Goal: Task Accomplishment & Management: Manage account settings

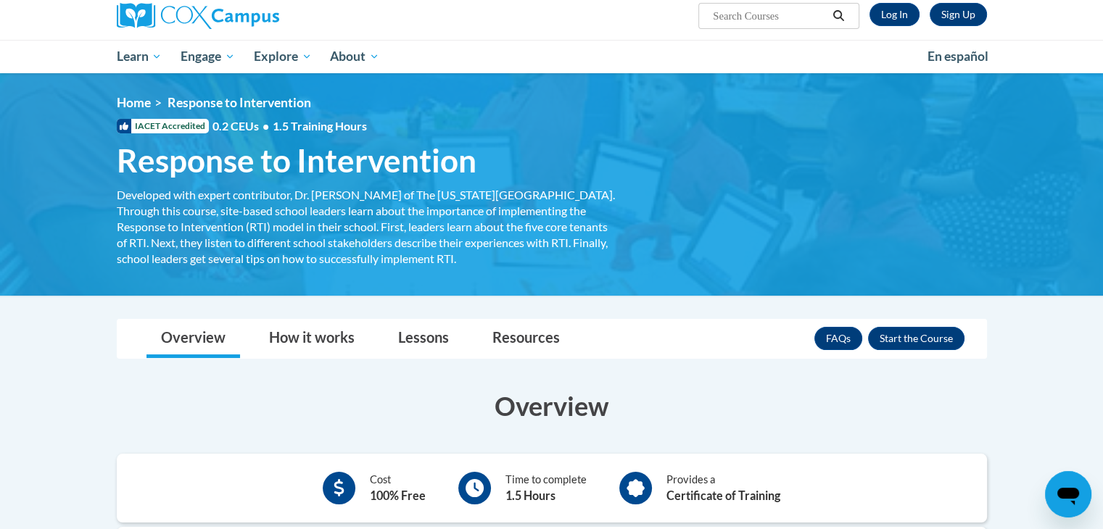
scroll to position [115, 0]
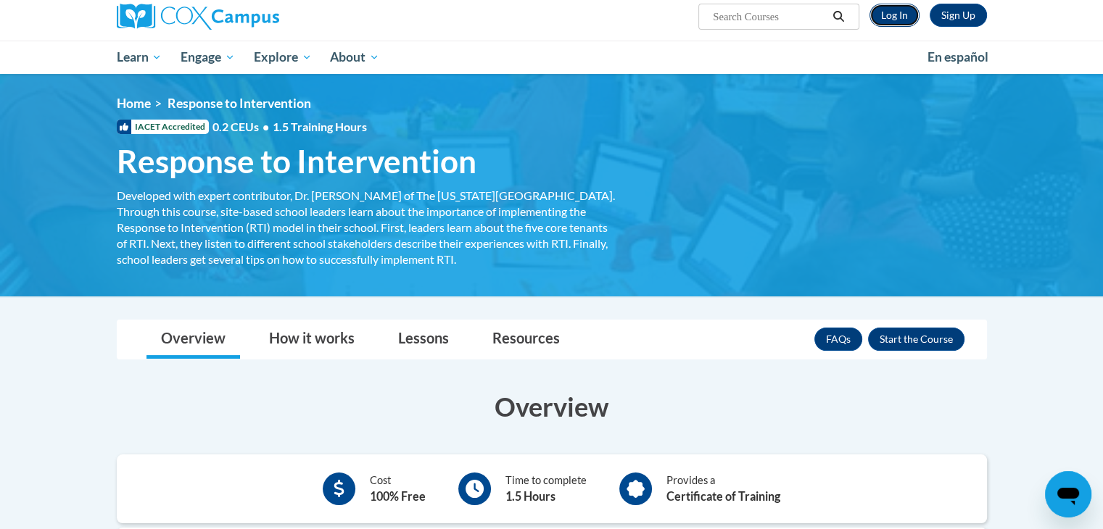
click at [893, 23] on link "Log In" at bounding box center [894, 15] width 50 height 23
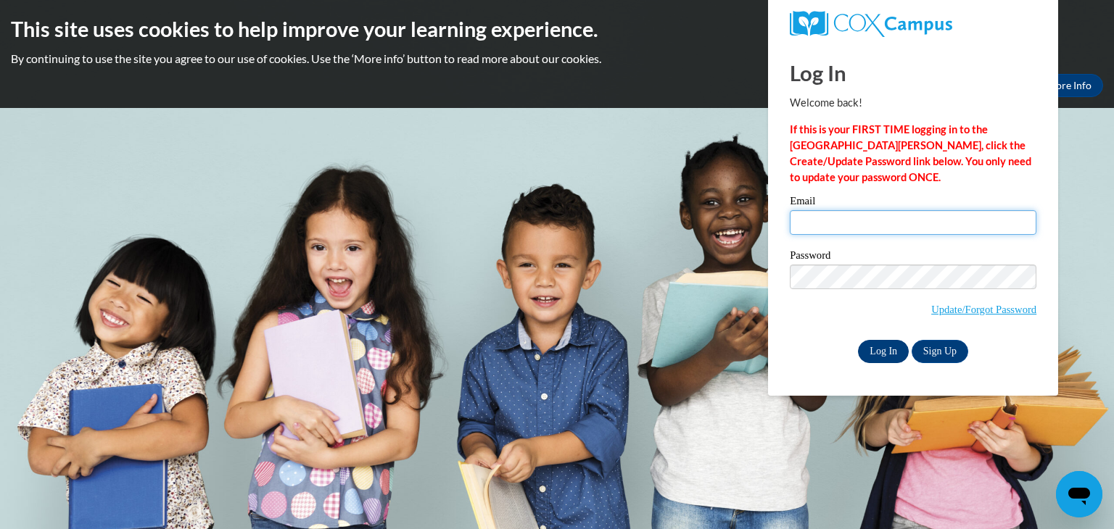
type input "[EMAIL_ADDRESS][DOMAIN_NAME]"
click at [870, 352] on input "Log In" at bounding box center [883, 351] width 51 height 23
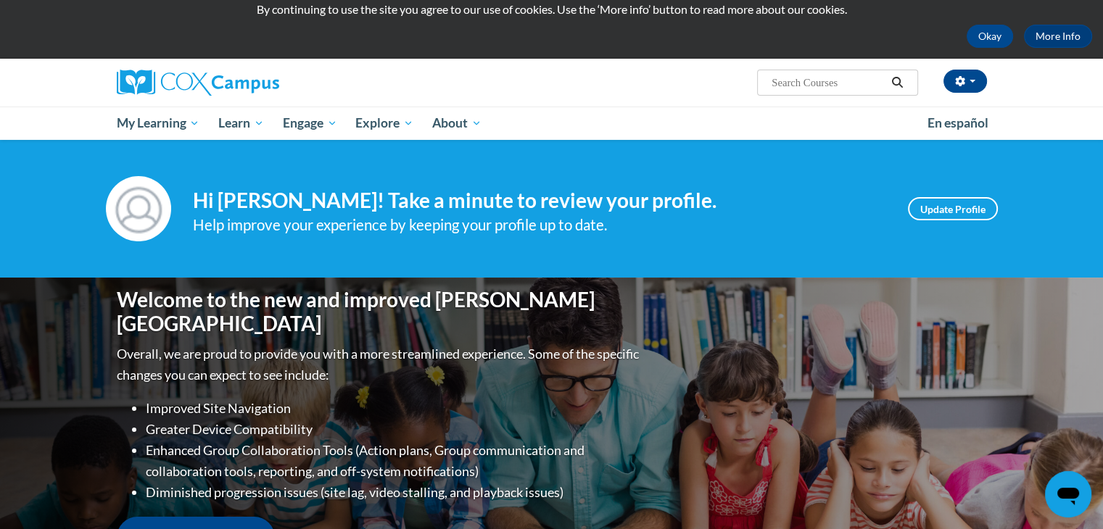
scroll to position [49, 0]
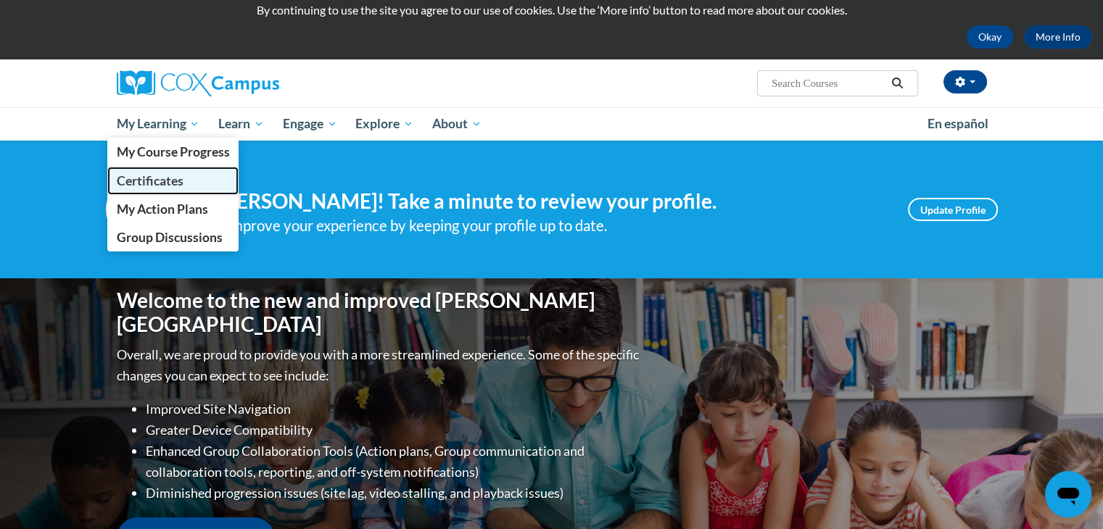
click at [165, 181] on span "Certificates" at bounding box center [149, 180] width 67 height 15
